Goal: Navigation & Orientation: Go to known website

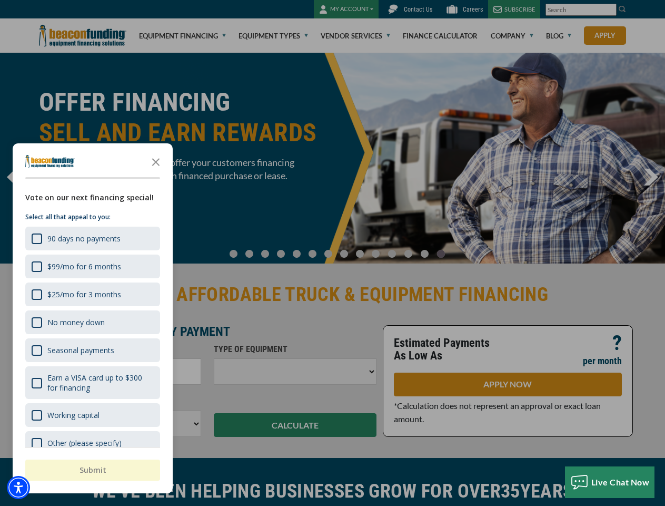
click at [332, 253] on div at bounding box center [332, 253] width 665 height 506
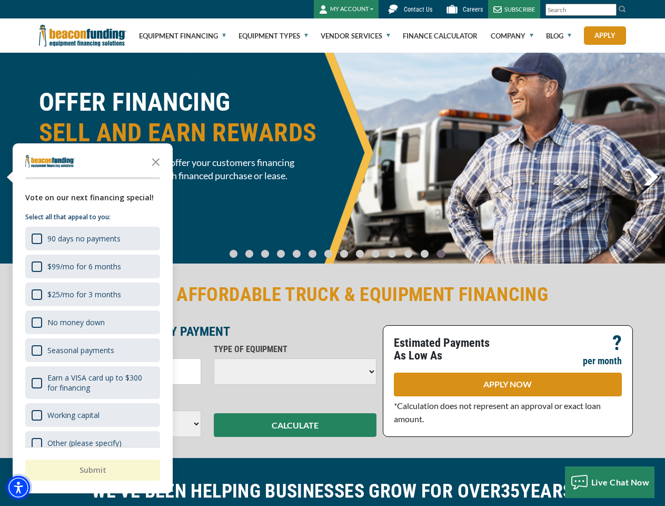
click at [18, 487] on img "Accessibility Menu" at bounding box center [18, 487] width 23 height 23
click at [332, 253] on body "Skip to main content Enable accessibility for low vision Open the accessibility…" at bounding box center [332, 253] width 665 height 506
click at [156, 161] on body "Skip to main content Enable accessibility for low vision Open the accessibility…" at bounding box center [332, 253] width 665 height 506
click at [92, 238] on body "Skip to main content Enable accessibility for low vision Open the accessibility…" at bounding box center [332, 253] width 665 height 506
